Goal: Transaction & Acquisition: Purchase product/service

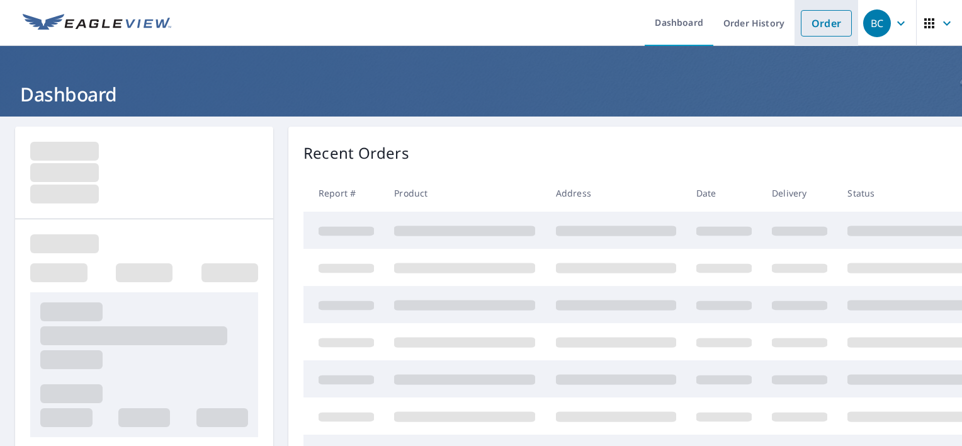
click at [803, 18] on link "Order" at bounding box center [826, 23] width 51 height 26
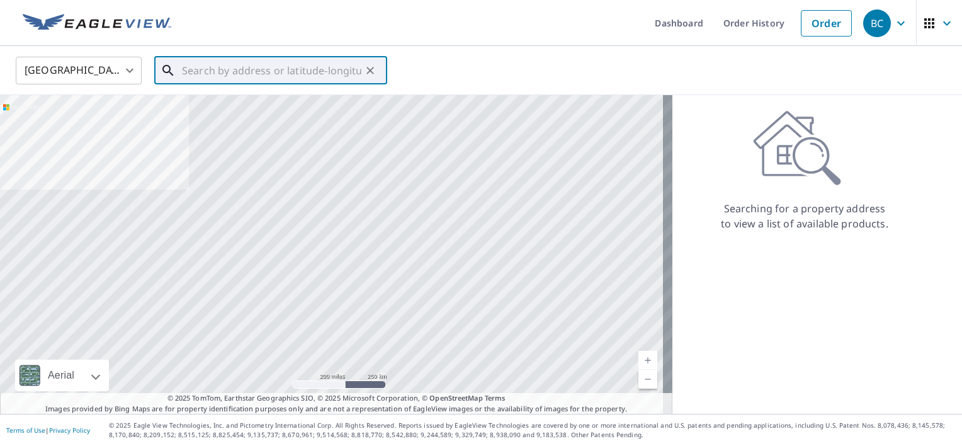
click at [249, 61] on input "text" at bounding box center [271, 70] width 179 height 35
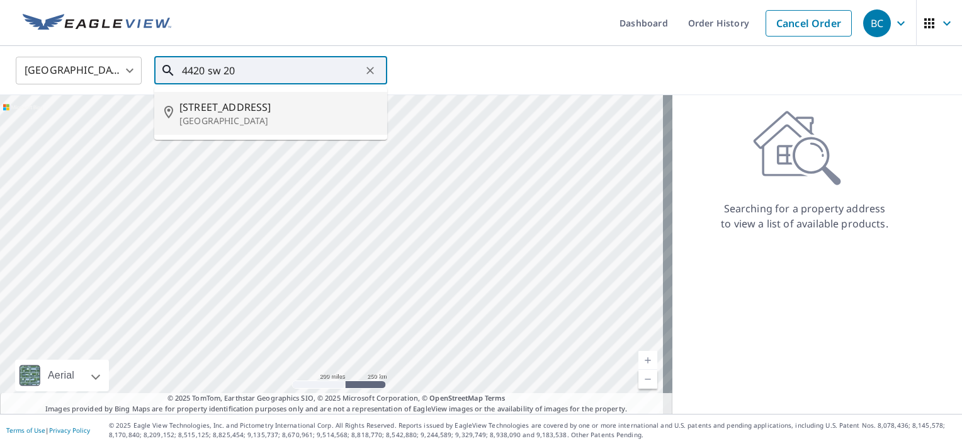
click at [294, 105] on span "[STREET_ADDRESS]" at bounding box center [278, 106] width 198 height 15
type input "[STREET_ADDRESS]"
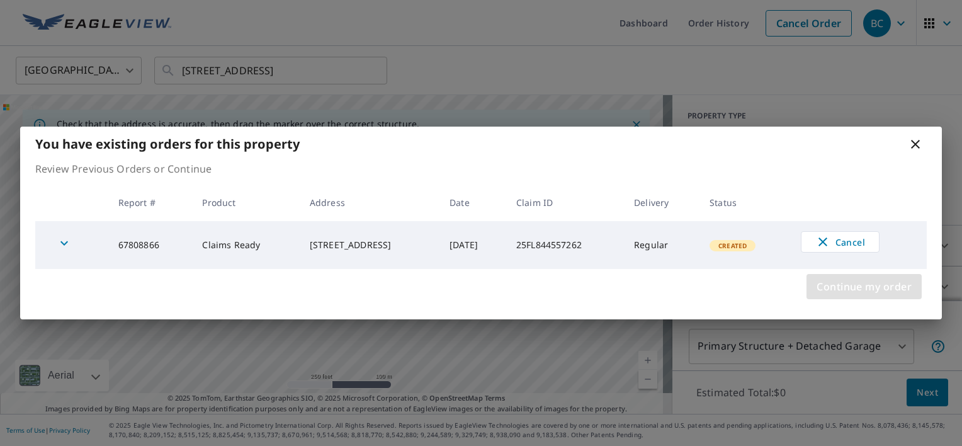
click at [866, 287] on span "Continue my order" at bounding box center [864, 287] width 95 height 18
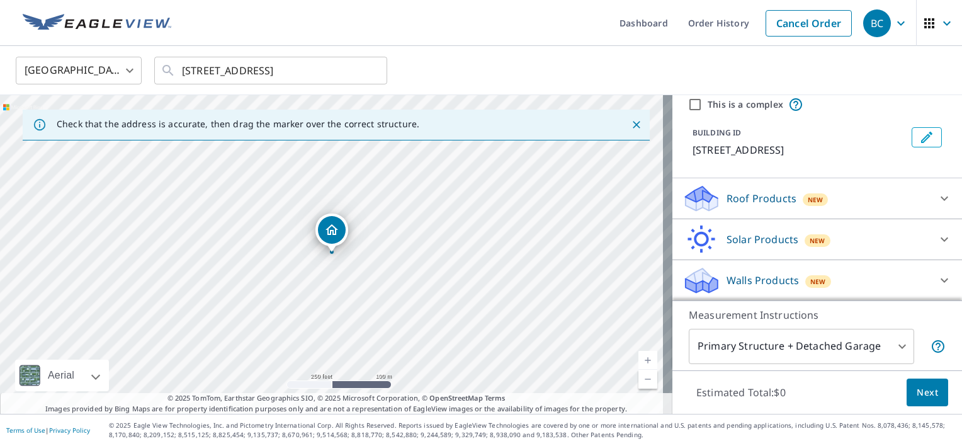
click at [811, 275] on div "New" at bounding box center [818, 281] width 26 height 13
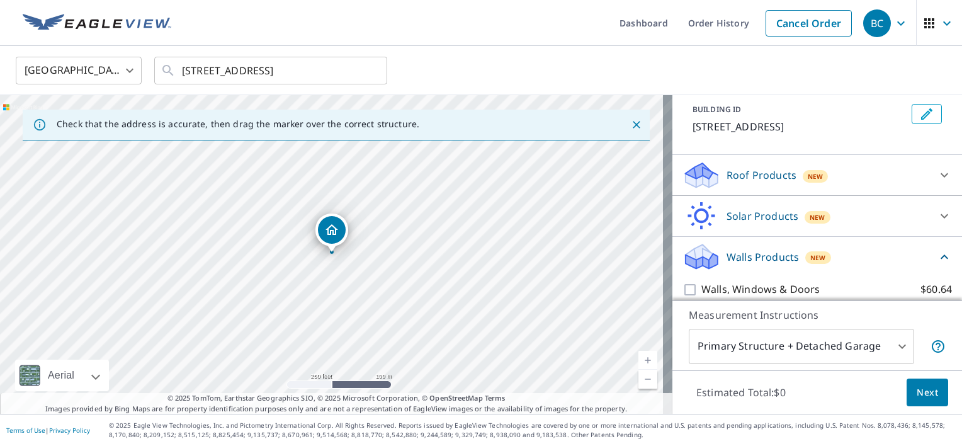
scroll to position [82, 0]
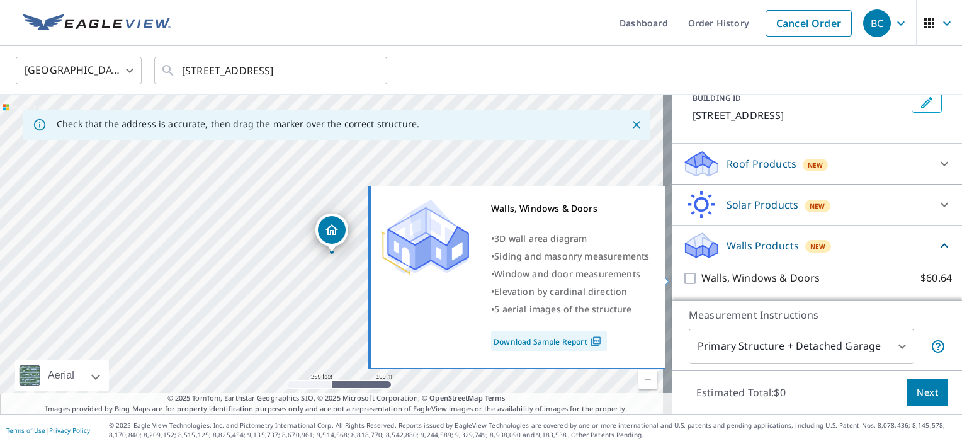
click at [726, 271] on p "Walls, Windows & Doors" at bounding box center [761, 278] width 118 height 16
click at [702, 271] on input "Walls, Windows & Doors $60.64" at bounding box center [692, 278] width 19 height 15
checkbox input "true"
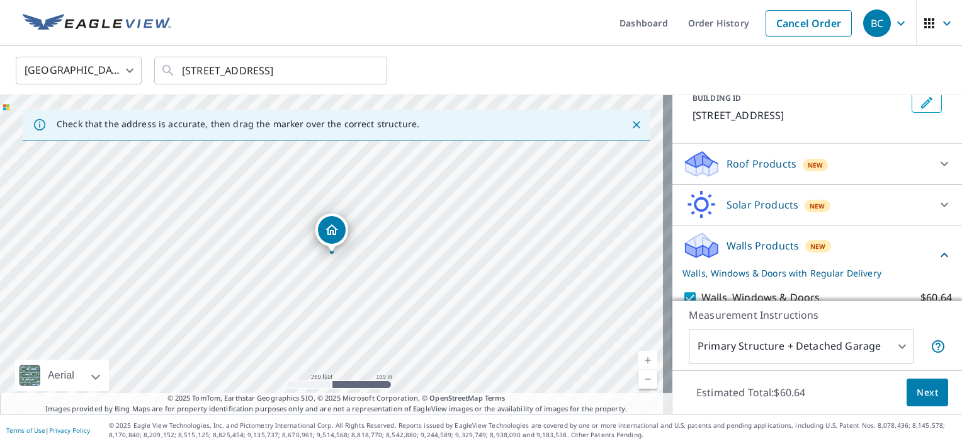
click at [921, 383] on button "Next" at bounding box center [928, 392] width 42 height 28
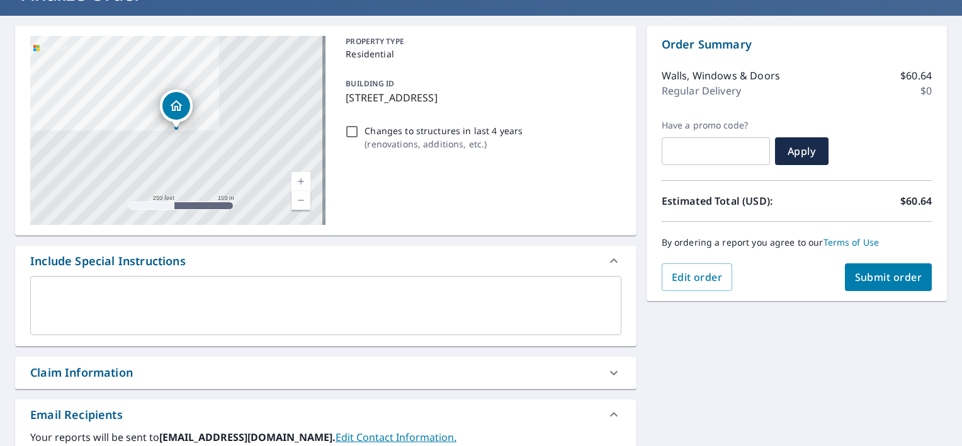
scroll to position [63, 0]
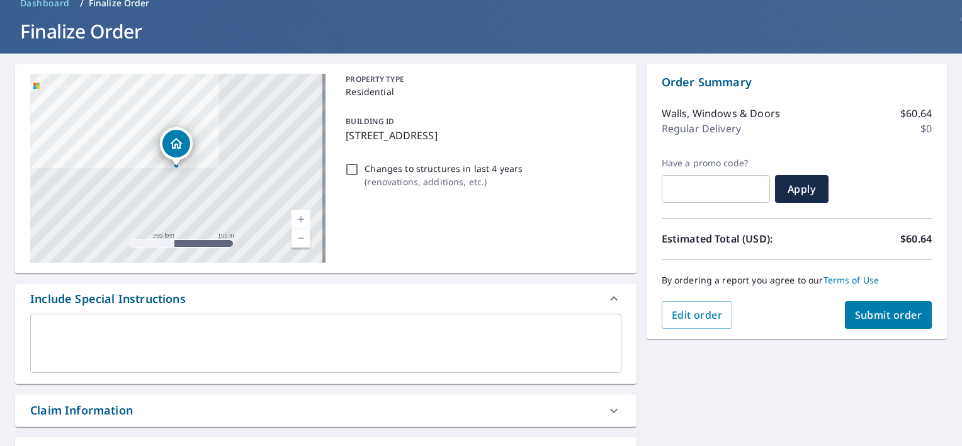
click at [880, 307] on button "Submit order" at bounding box center [889, 315] width 88 height 28
